Goal: Task Accomplishment & Management: Manage account settings

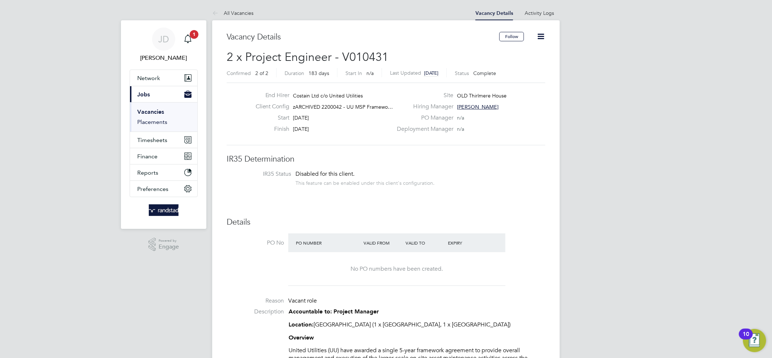
click at [155, 122] on link "Placements" at bounding box center [152, 121] width 30 height 7
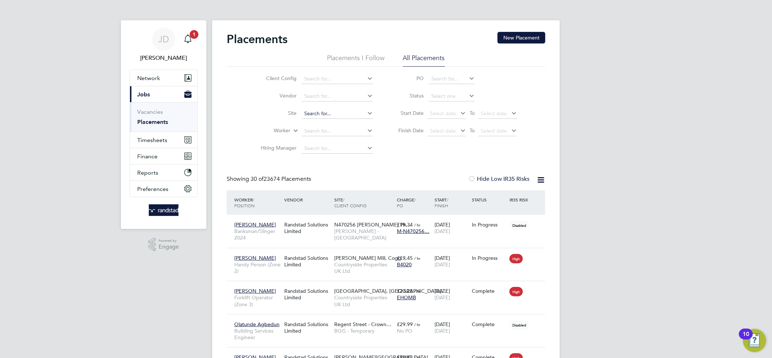
click at [313, 114] on input at bounding box center [337, 114] width 71 height 10
click at [325, 122] on li "Gremista - Shetland s (4L2007)" at bounding box center [338, 124] width 74 height 10
type input "Gremista - Shetlands (4L2007)"
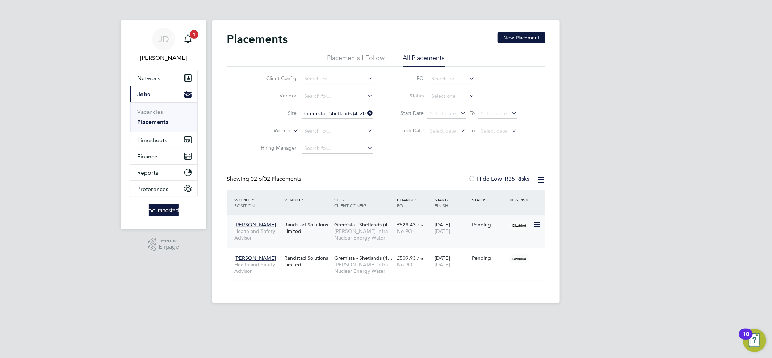
click at [491, 224] on div "Pending" at bounding box center [489, 224] width 34 height 7
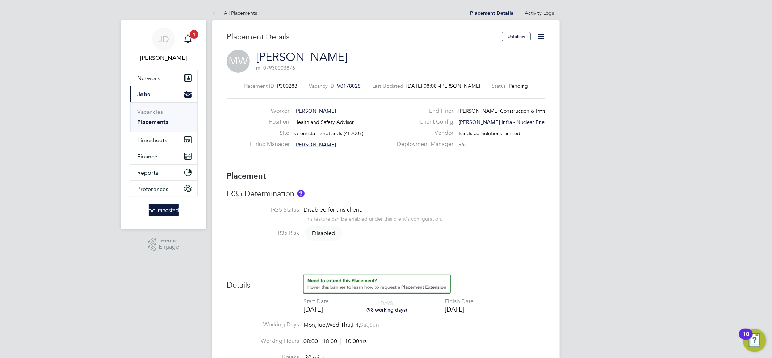
click at [539, 39] on icon at bounding box center [540, 36] width 9 height 9
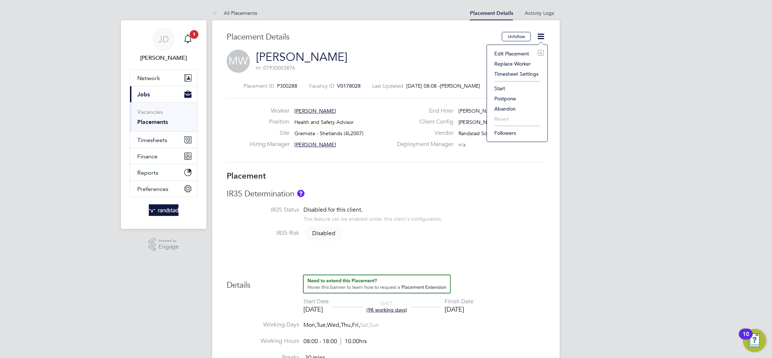
click at [506, 87] on li "Start" at bounding box center [517, 88] width 53 height 10
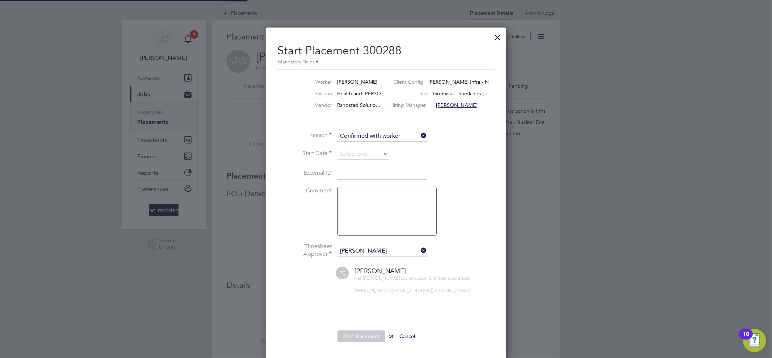
scroll to position [3, 3]
click at [382, 153] on icon at bounding box center [382, 153] width 0 height 10
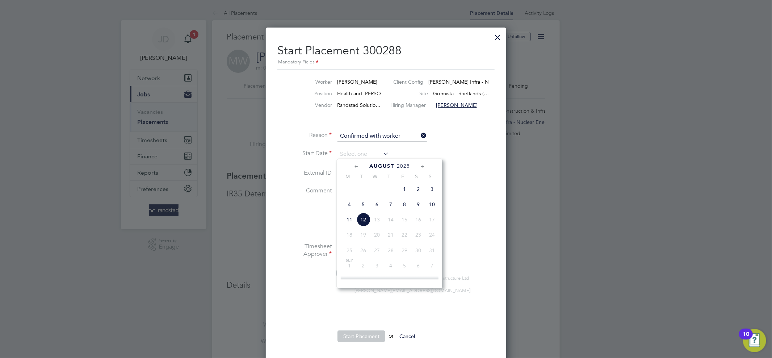
click at [427, 208] on span "10" at bounding box center [432, 204] width 14 height 14
type input "[DATE]"
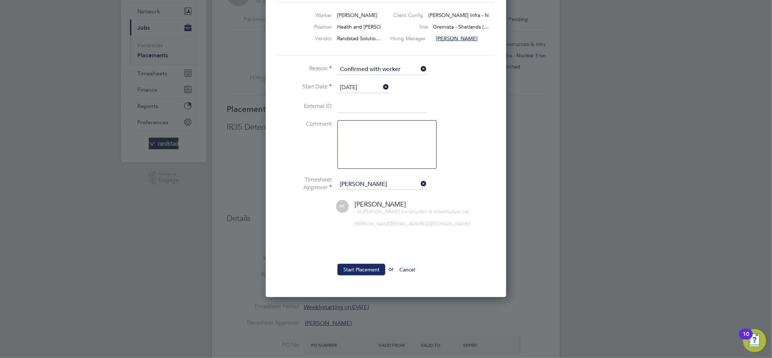
click at [357, 269] on button "Start Placement" at bounding box center [361, 270] width 48 height 12
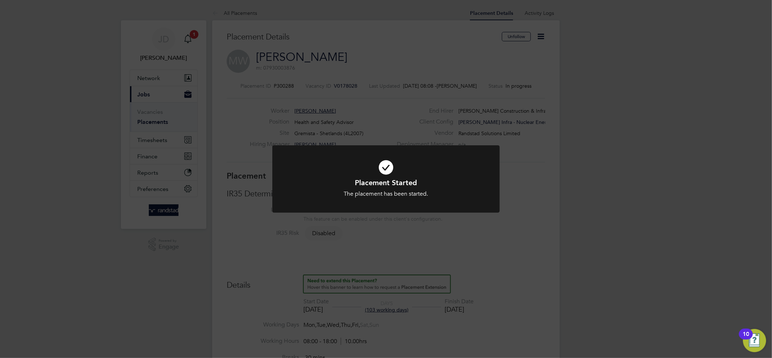
click at [547, 194] on div "Placement Started The placement has been started. Cancel Okay" at bounding box center [386, 179] width 772 height 358
